Goal: Navigation & Orientation: Find specific page/section

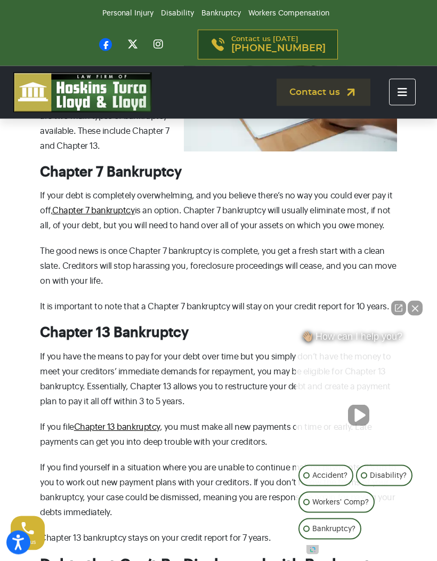
scroll to position [1080, 0]
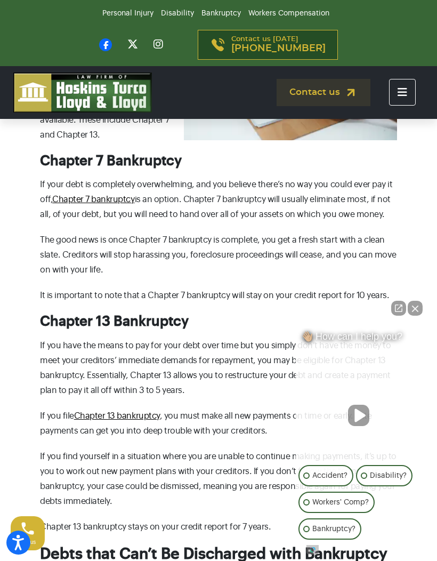
click at [412, 363] on div "👋🏼 How can I help you? 👋🏼 How can I help you? 👋🏼 How can I help you? Accident? …" at bounding box center [358, 433] width 136 height 233
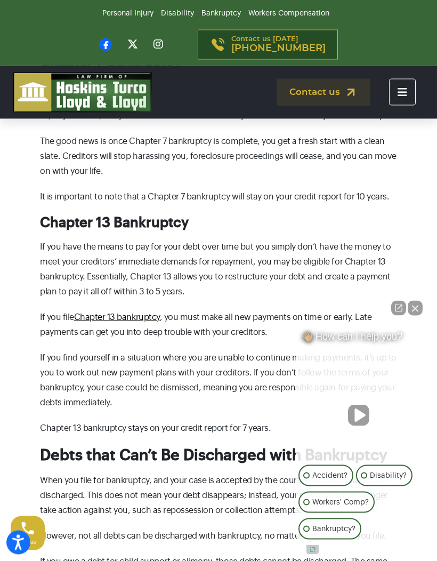
scroll to position [1175, 0]
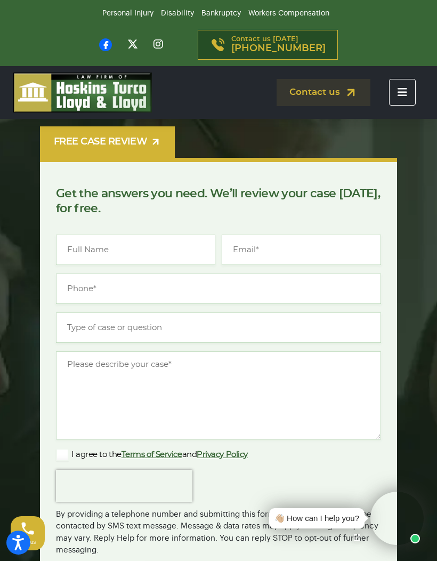
scroll to position [190, 0]
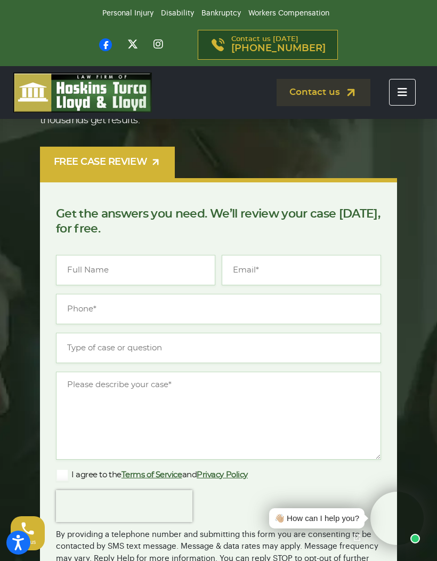
click at [407, 90] on icon "Toggle navigation" at bounding box center [403, 92] width 10 height 11
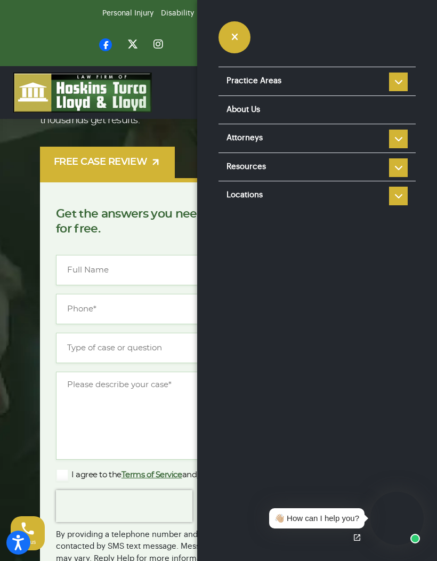
click at [402, 140] on li "Attorneys [PERSON_NAME] [PERSON_NAME] [PERSON_NAME] [PERSON_NAME] [PERSON_NAME]…" at bounding box center [316, 138] width 197 height 29
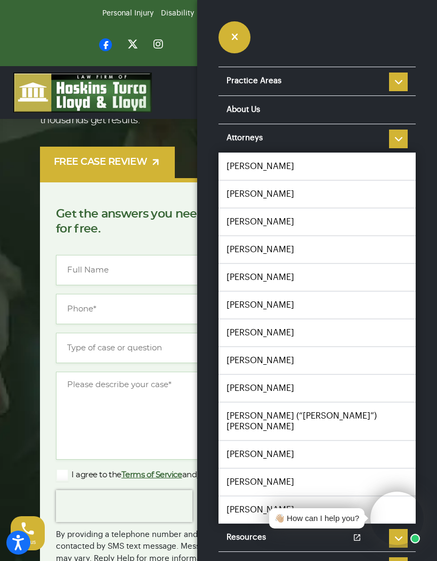
click at [260, 251] on link "[PERSON_NAME]" at bounding box center [316, 249] width 197 height 27
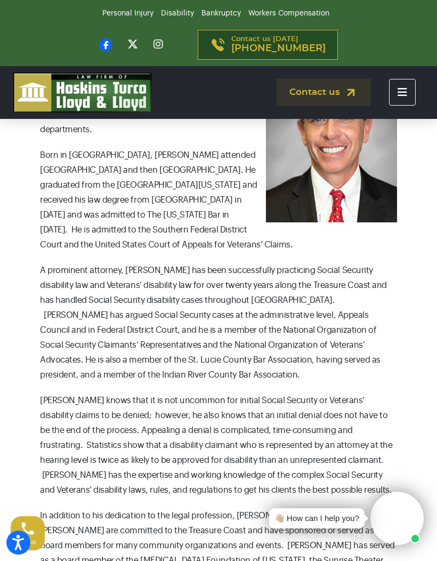
scroll to position [351, 0]
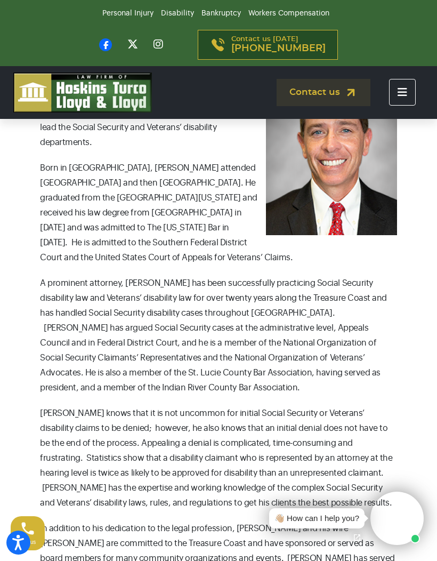
click at [410, 96] on button "Toggle navigation" at bounding box center [402, 92] width 27 height 27
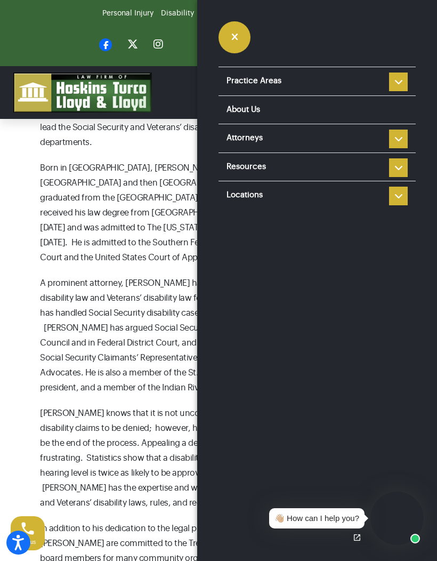
click at [400, 134] on li "Attorneys [PERSON_NAME] [PERSON_NAME] [PERSON_NAME] [PERSON_NAME] [PERSON_NAME]…" at bounding box center [316, 138] width 197 height 29
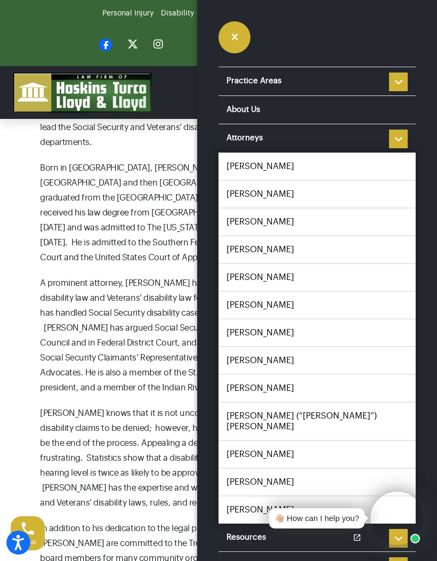
click at [266, 220] on link "[PERSON_NAME]" at bounding box center [316, 221] width 197 height 27
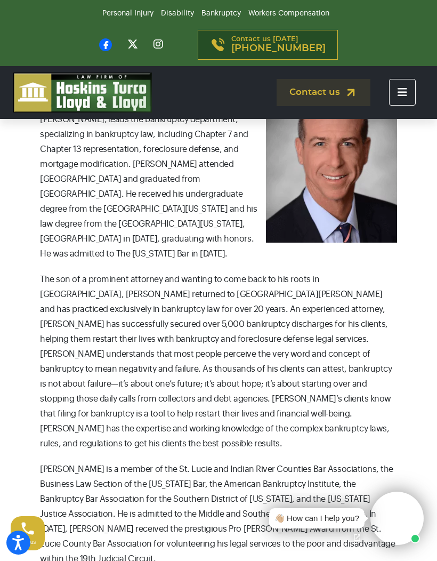
scroll to position [344, 0]
click at [394, 94] on button "Toggle navigation" at bounding box center [402, 92] width 27 height 27
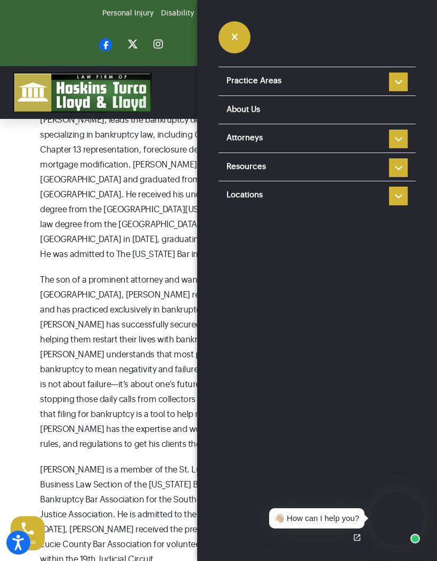
click at [399, 141] on li "Attorneys [PERSON_NAME] [PERSON_NAME] [PERSON_NAME] [PERSON_NAME] [PERSON_NAME]…" at bounding box center [316, 138] width 197 height 29
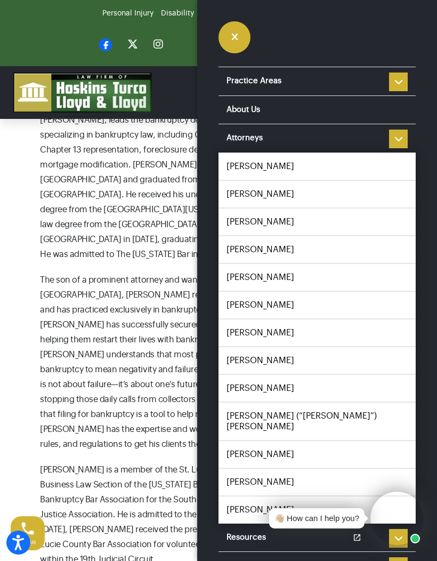
click at [267, 245] on link "[PERSON_NAME]" at bounding box center [316, 249] width 197 height 27
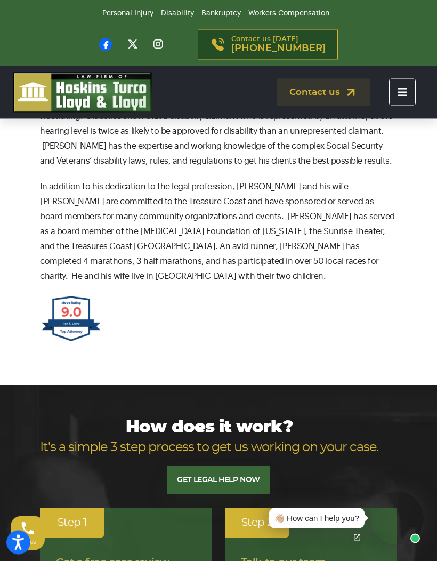
scroll to position [695, 0]
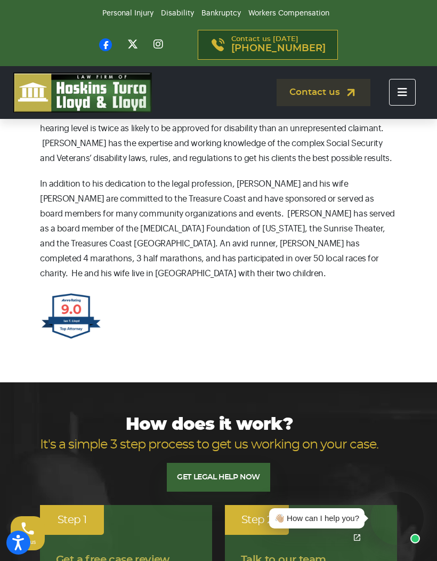
click at [398, 94] on icon "Toggle navigation" at bounding box center [403, 92] width 10 height 11
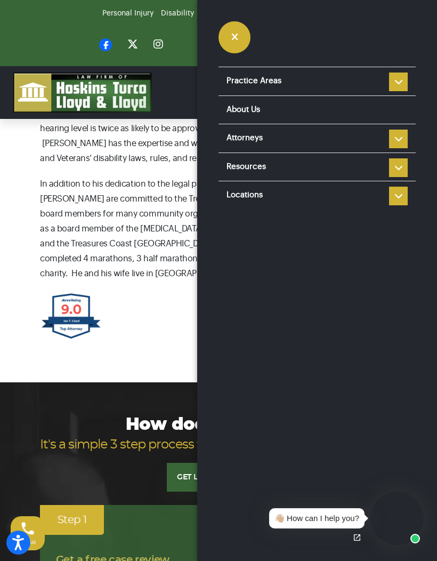
click at [400, 138] on li "Attorneys [PERSON_NAME] [PERSON_NAME] [PERSON_NAME] [PERSON_NAME] [PERSON_NAME]…" at bounding box center [316, 138] width 197 height 29
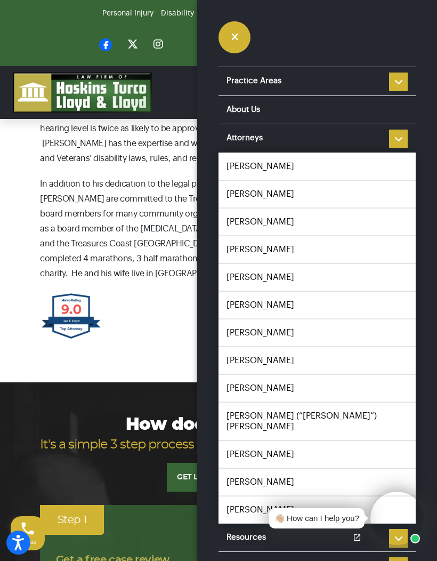
click at [261, 224] on link "[PERSON_NAME]" at bounding box center [316, 221] width 197 height 27
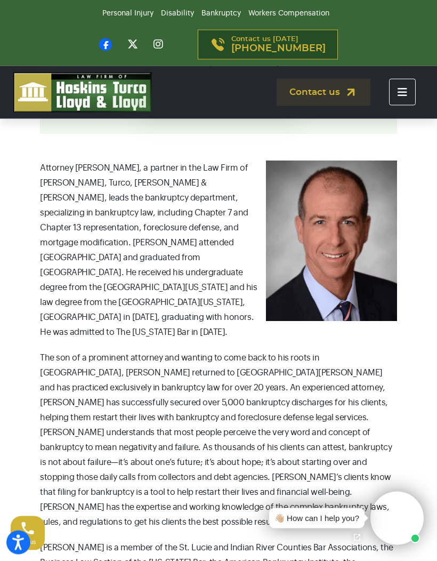
scroll to position [269, 0]
